Goal: Check status: Check status

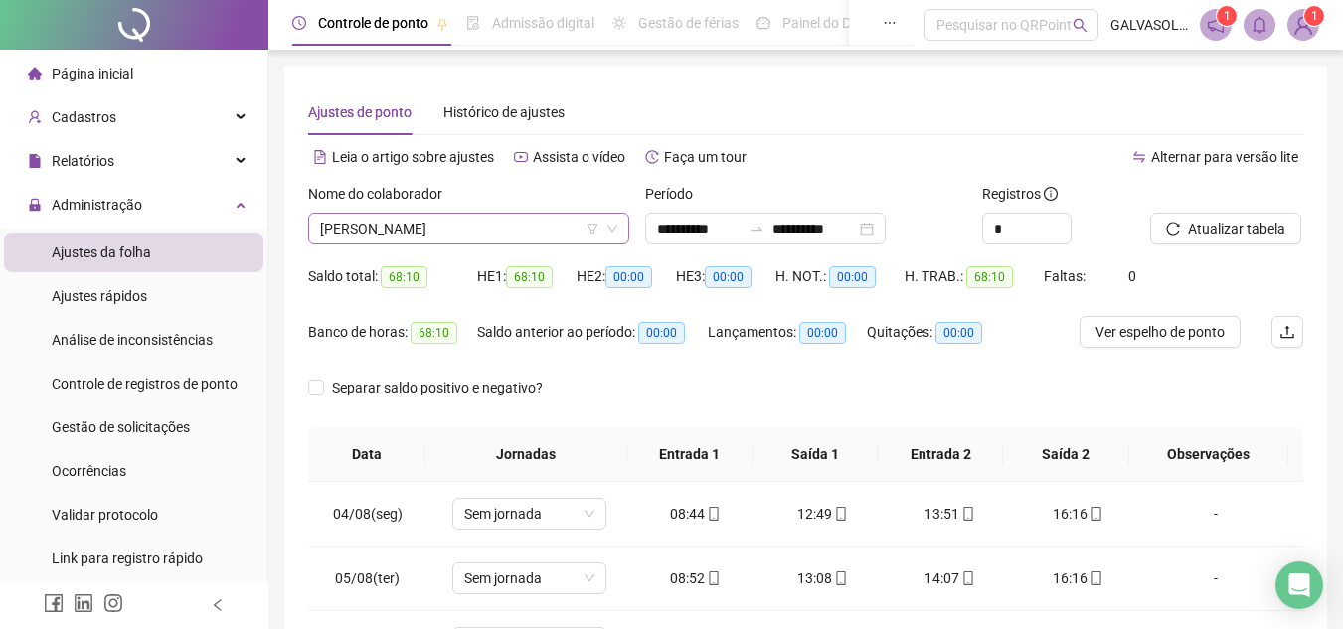
click at [577, 218] on span "DJENNIFER [PERSON_NAME] [PERSON_NAME]" at bounding box center [468, 229] width 297 height 30
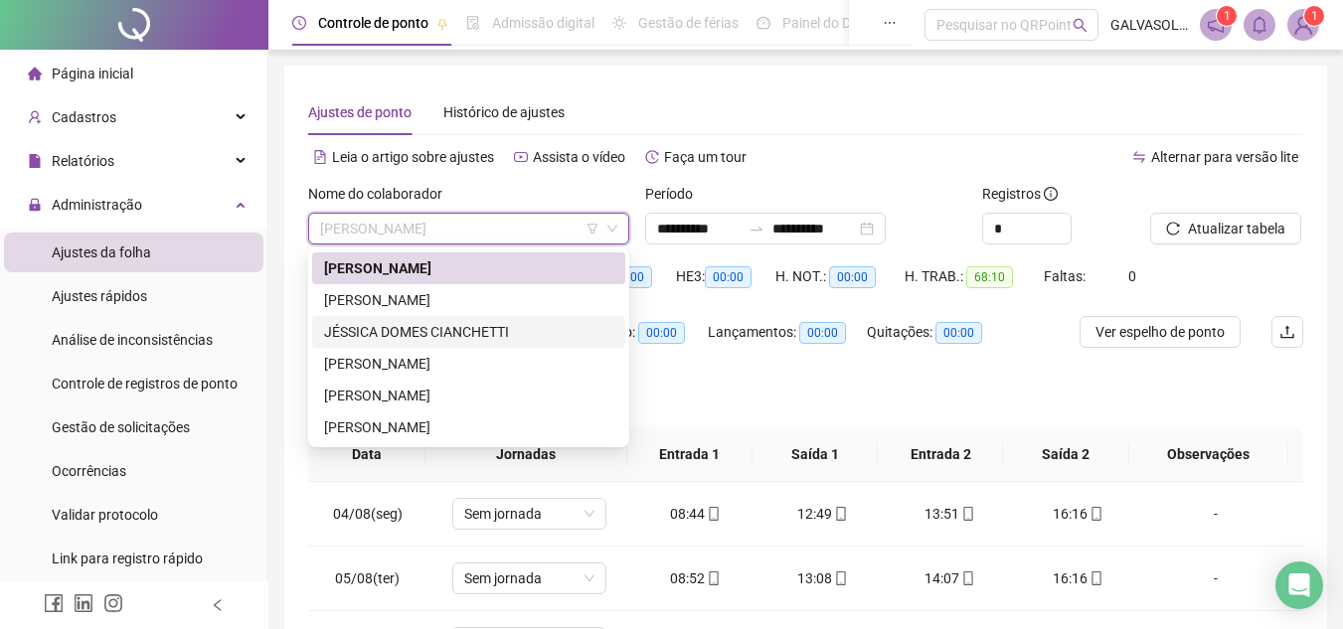
click at [445, 329] on div "JÉSSICA DOMES CIANCHETTI" at bounding box center [468, 332] width 289 height 22
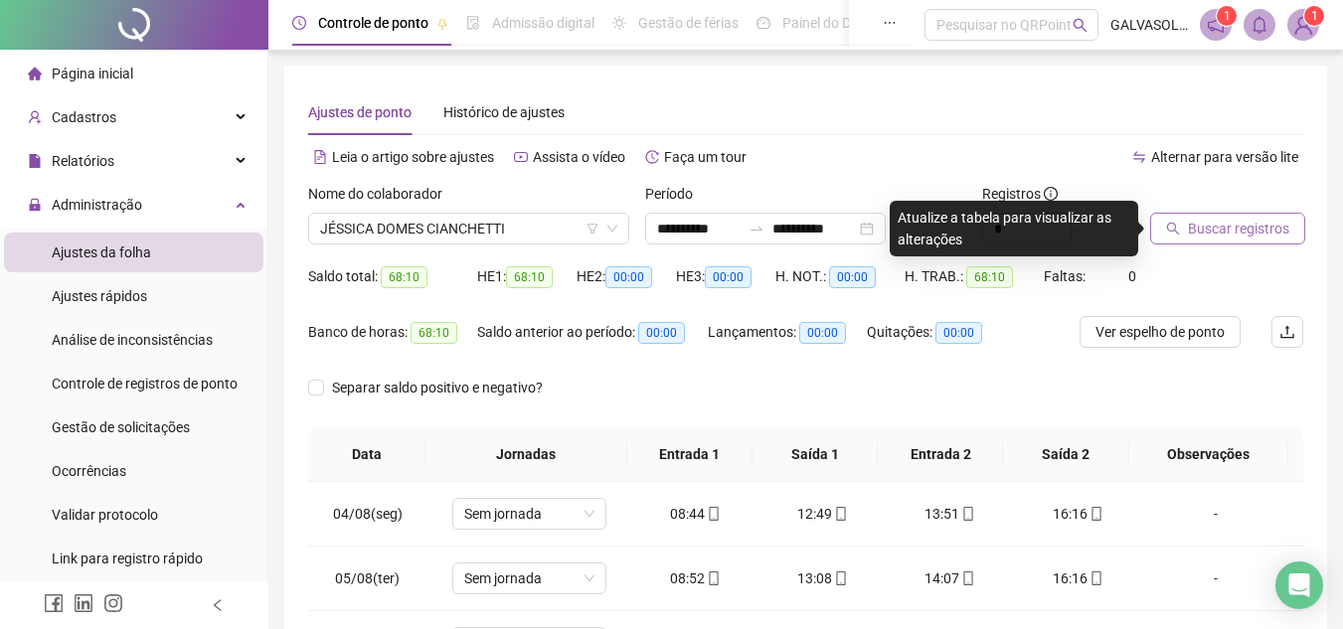
click at [1224, 229] on span "Buscar registros" at bounding box center [1238, 229] width 101 height 22
click at [1036, 350] on div "Banco de horas: 68:10 Saldo anterior ao período: 00:00 Lançamentos: 00:00 Quita…" at bounding box center [681, 344] width 747 height 56
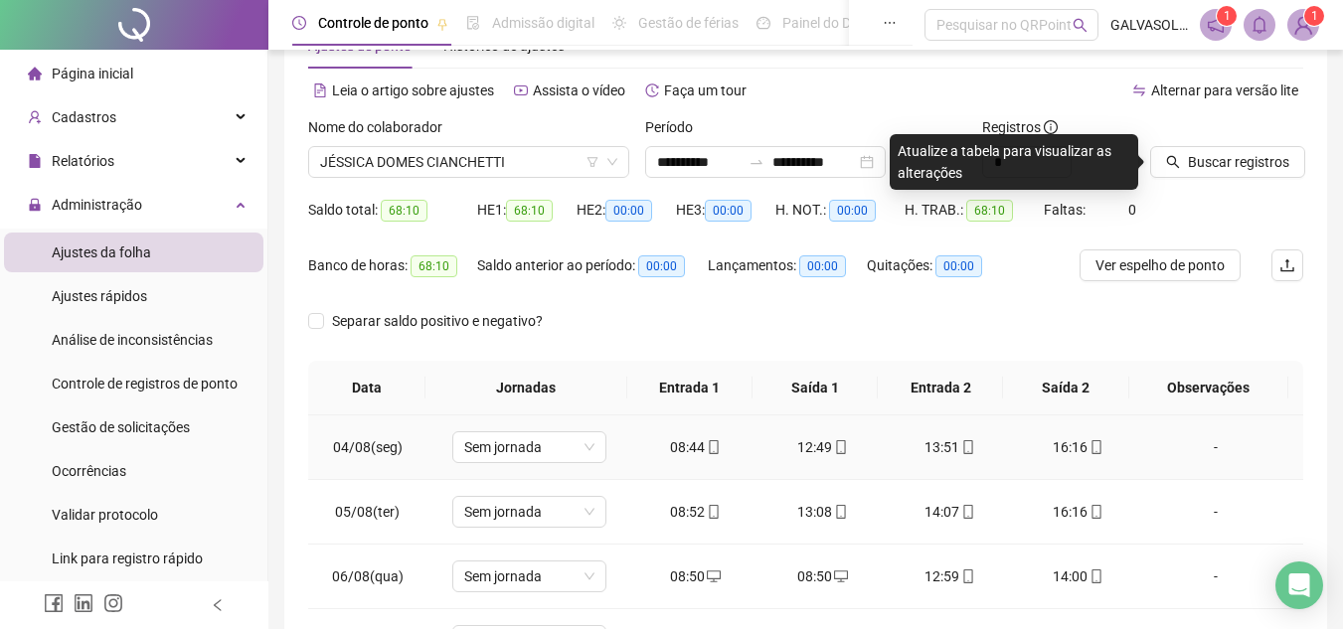
scroll to position [99, 0]
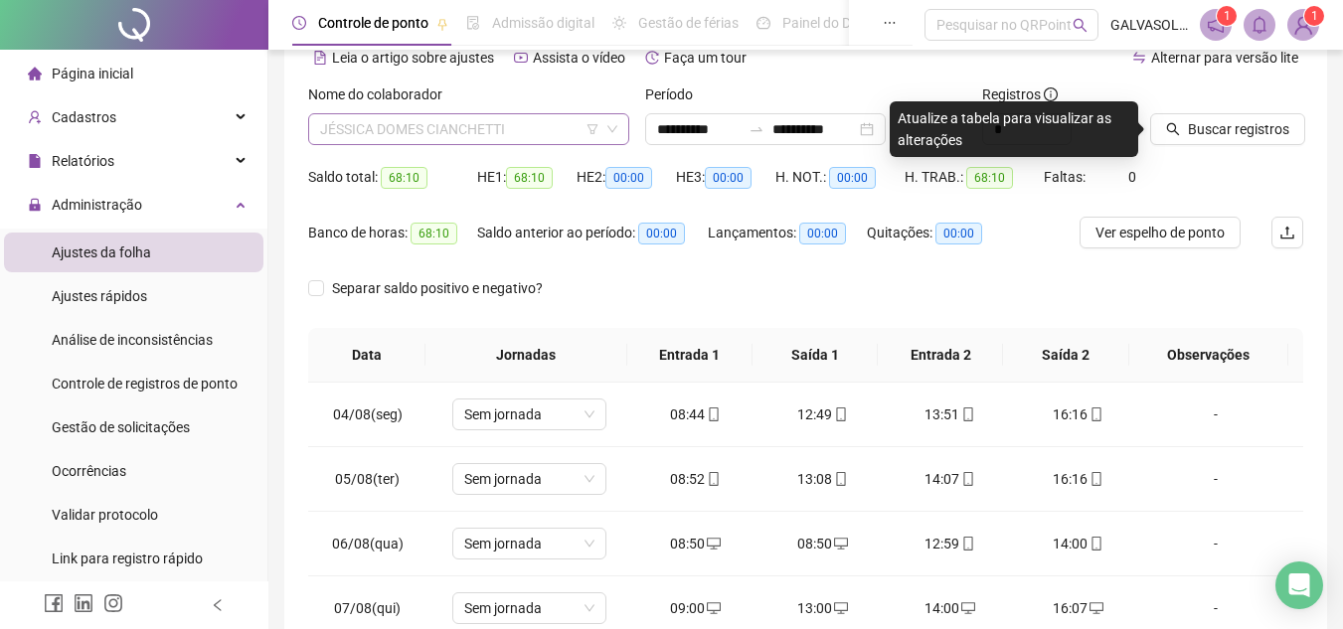
click at [548, 133] on span "JÉSSICA DOMES CIANCHETTI" at bounding box center [468, 129] width 297 height 30
click at [1230, 127] on span "Buscar registros" at bounding box center [1238, 129] width 101 height 22
